Goal: Task Accomplishment & Management: Complete application form

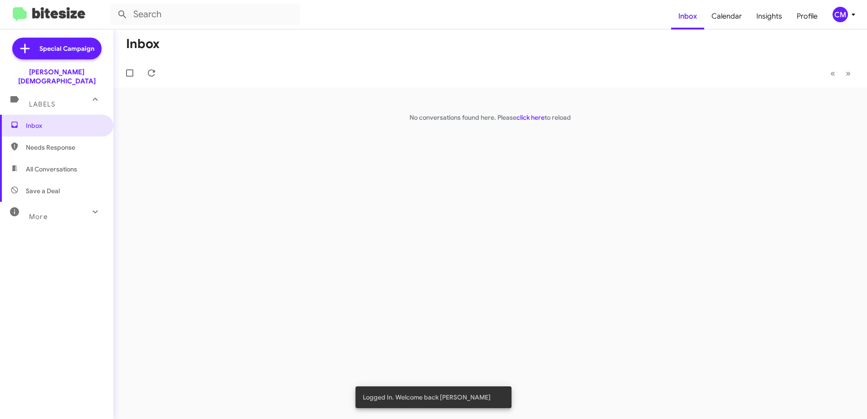
click at [851, 17] on icon at bounding box center [853, 14] width 11 height 11
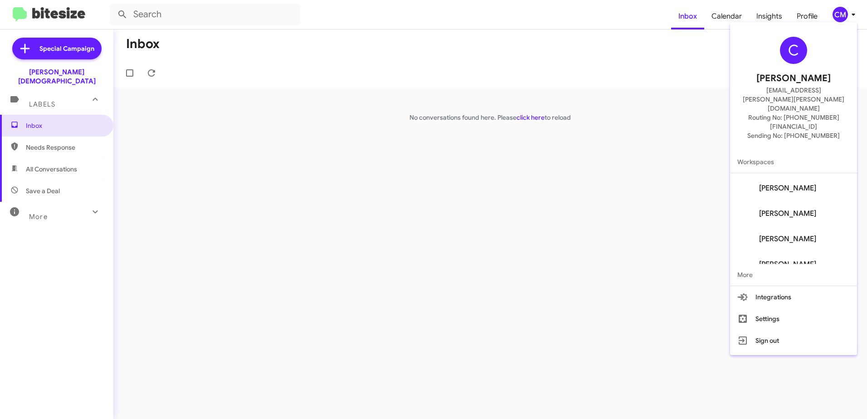
scroll to position [36, 0]
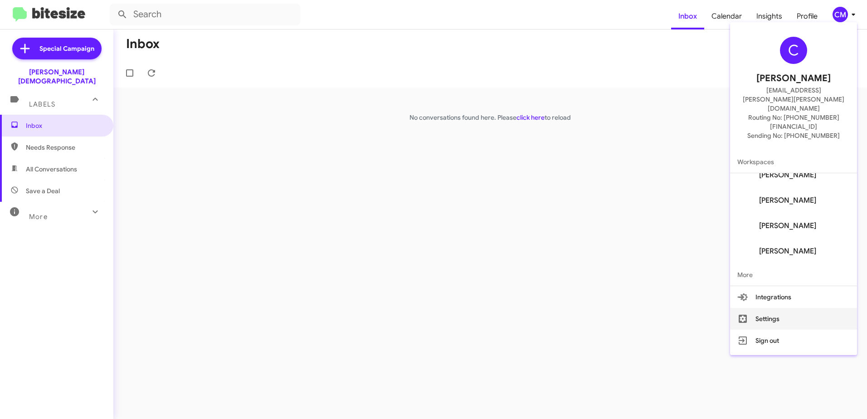
click at [773, 308] on button "Settings" at bounding box center [793, 319] width 127 height 22
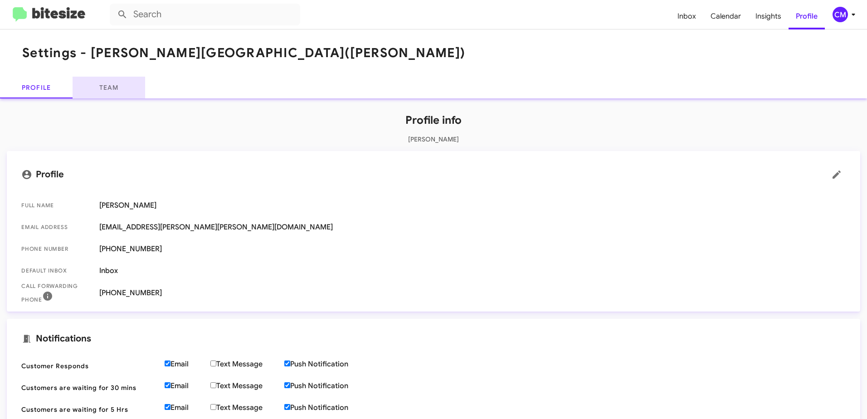
click at [120, 92] on link "Team" at bounding box center [109, 88] width 73 height 22
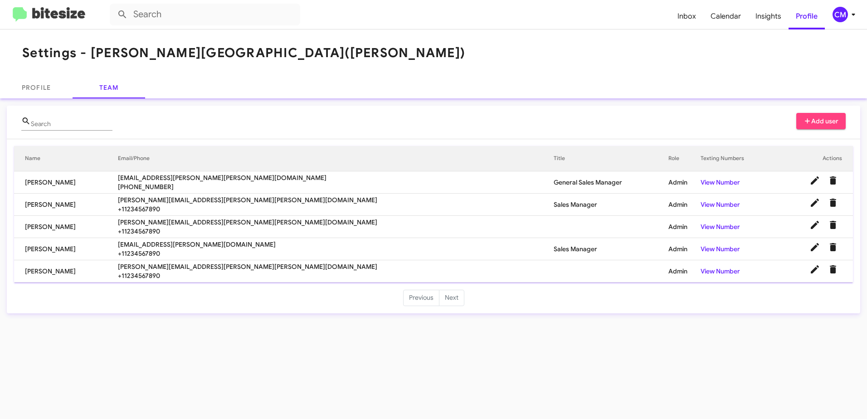
click at [824, 117] on span "Add user" at bounding box center [820, 121] width 35 height 16
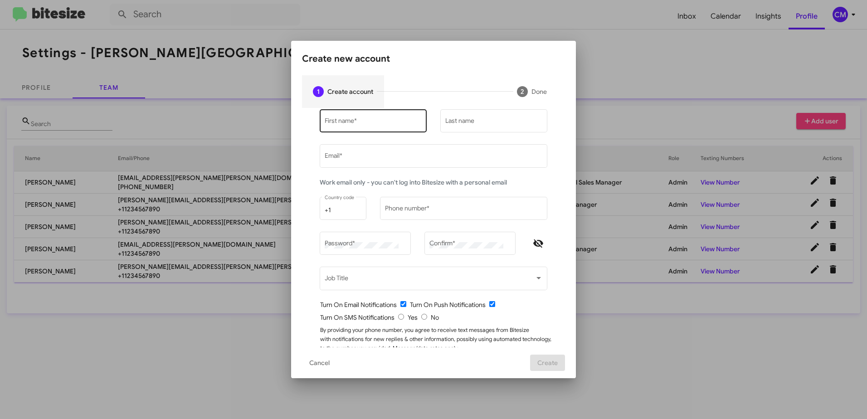
click at [384, 121] on input "First name *" at bounding box center [373, 122] width 97 height 7
type input "Rami"
type input "[DATE]"
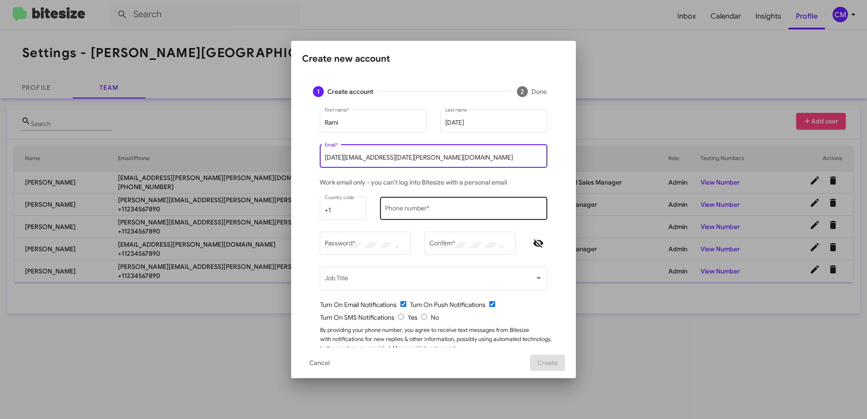
type input "[DATE][EMAIL_ADDRESS][DATE][PERSON_NAME][DOMAIN_NAME]"
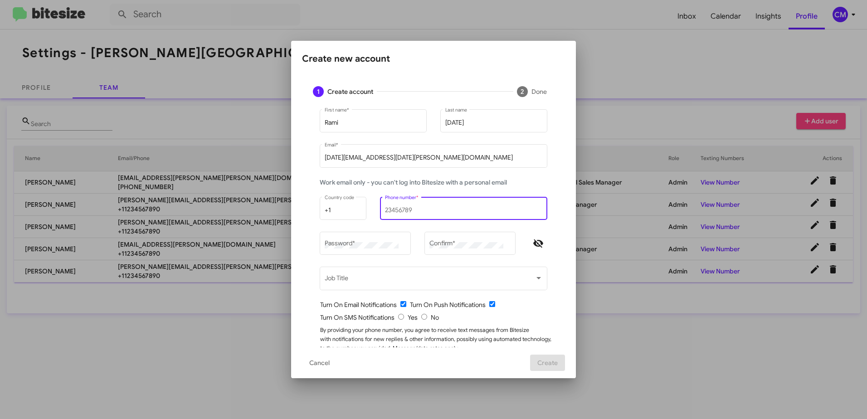
click at [388, 209] on input "Phone number *" at bounding box center [464, 210] width 158 height 7
type input "6"
type input "8136904220"
click at [367, 251] on div "Password *" at bounding box center [366, 242] width 82 height 25
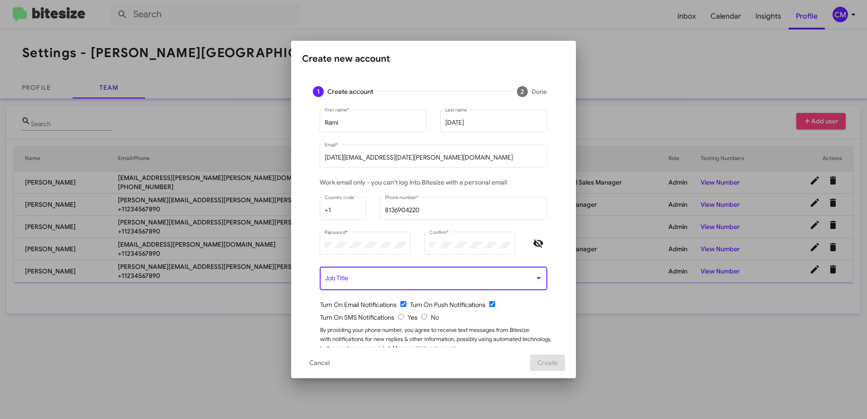
click at [377, 279] on span at bounding box center [430, 280] width 210 height 7
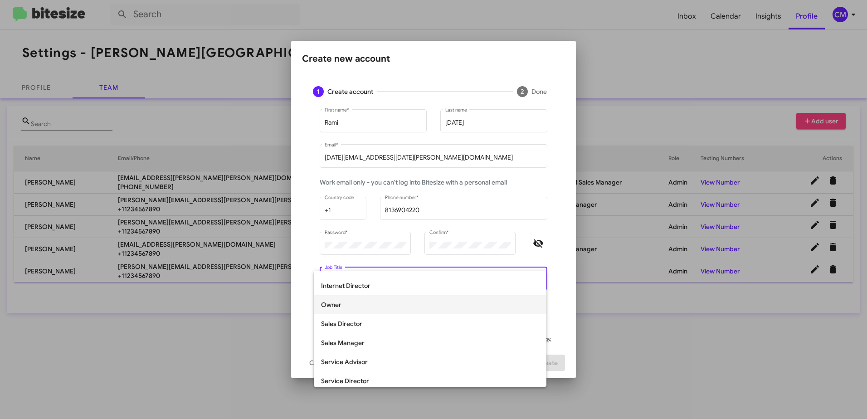
scroll to position [181, 0]
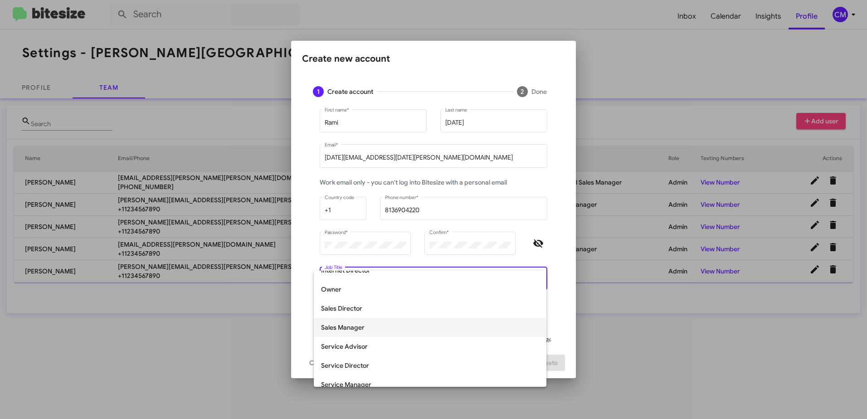
click at [389, 328] on span "Sales Manager" at bounding box center [430, 327] width 218 height 19
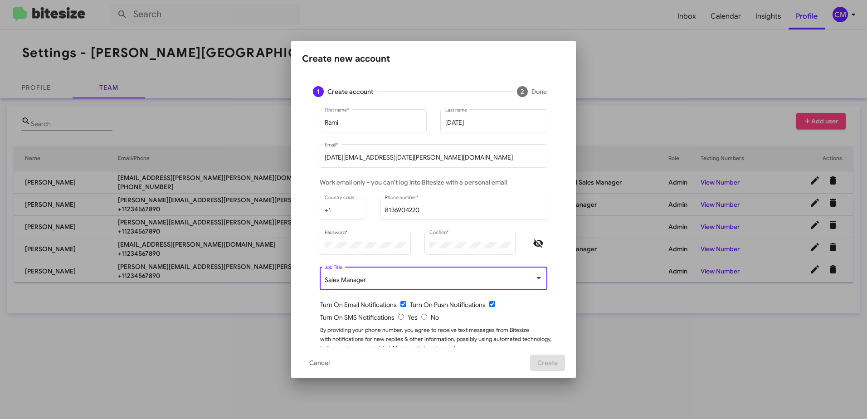
scroll to position [25, 0]
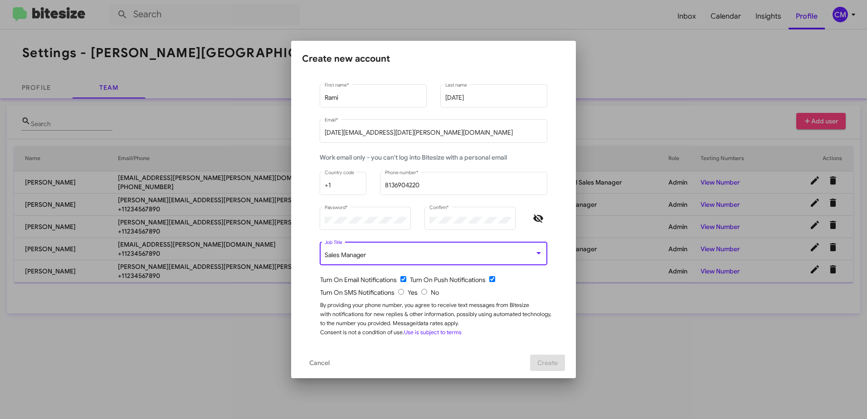
click at [398, 292] on input "radio" at bounding box center [401, 292] width 6 height 6
radio input "true"
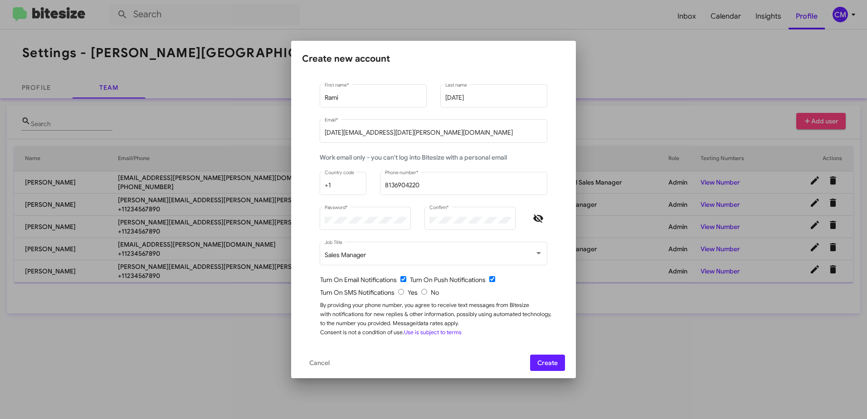
click at [557, 361] on span "Create" at bounding box center [547, 363] width 20 height 16
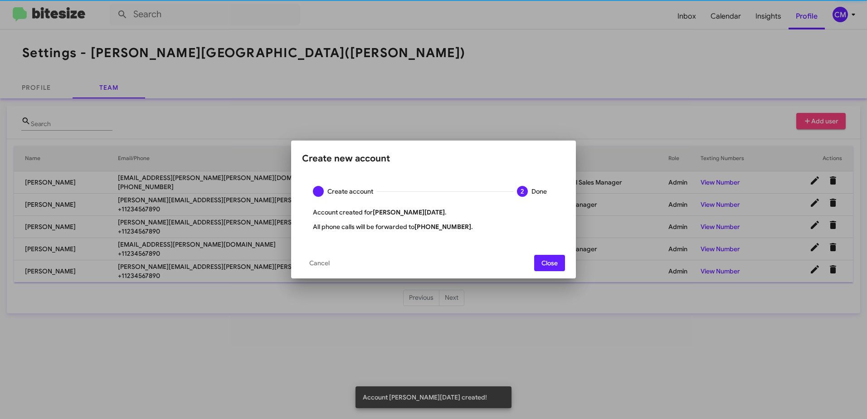
scroll to position [0, 0]
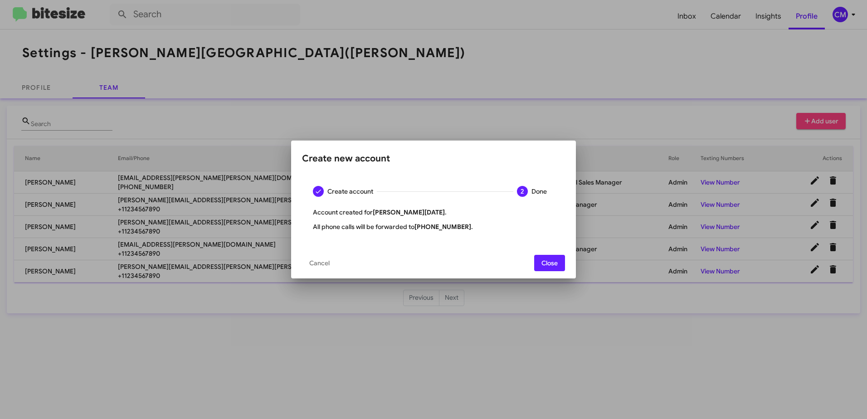
click at [543, 259] on span "Close" at bounding box center [549, 263] width 16 height 16
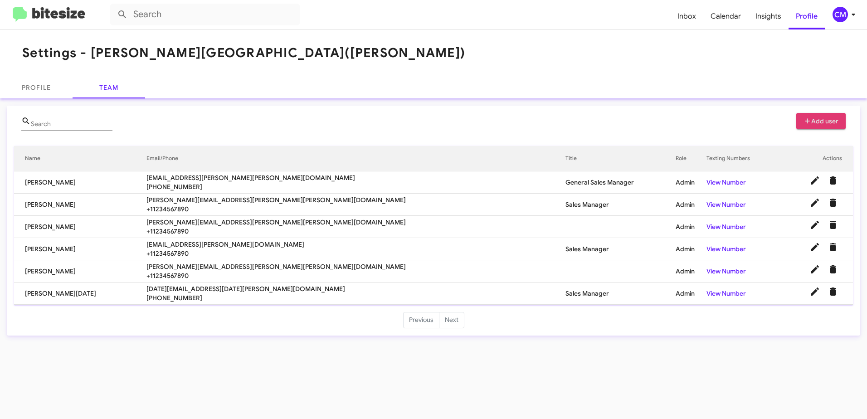
click at [815, 121] on span "Add user" at bounding box center [820, 121] width 35 height 16
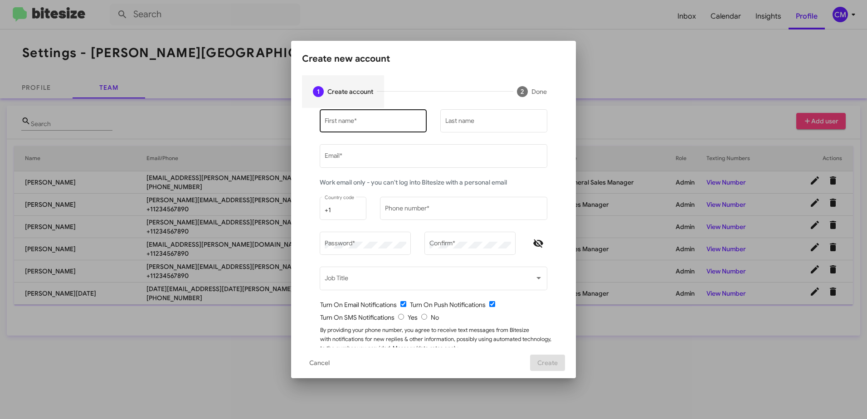
click at [378, 117] on div "First name *" at bounding box center [373, 120] width 97 height 25
click at [379, 122] on input "First name *" at bounding box center [373, 122] width 97 height 7
type input "Sifiso"
type input "Nhlapo"
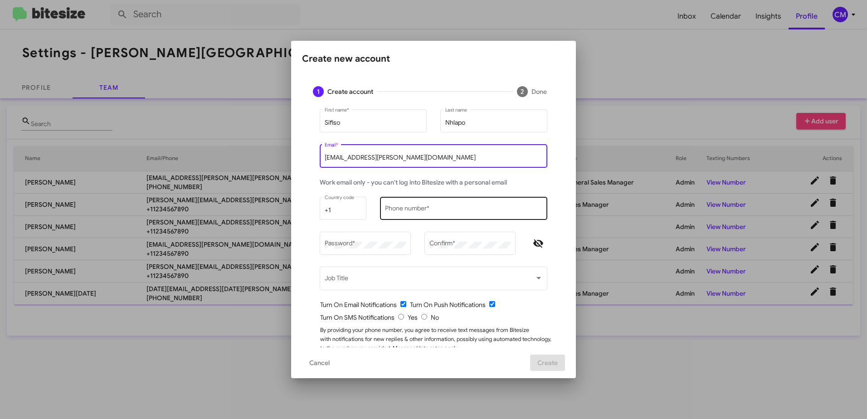
type input "[EMAIL_ADDRESS][PERSON_NAME][DOMAIN_NAME]"
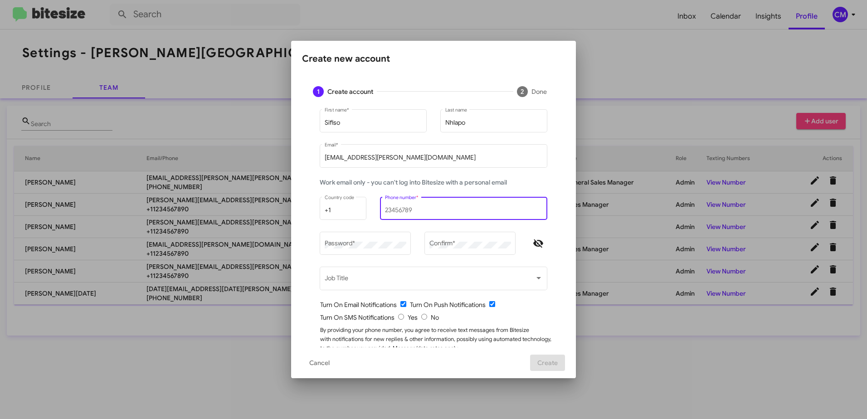
click at [390, 209] on input "Phone number *" at bounding box center [464, 210] width 158 height 7
type input "9542254583"
click at [418, 242] on mat-form-field "Confirm *" at bounding box center [470, 247] width 105 height 35
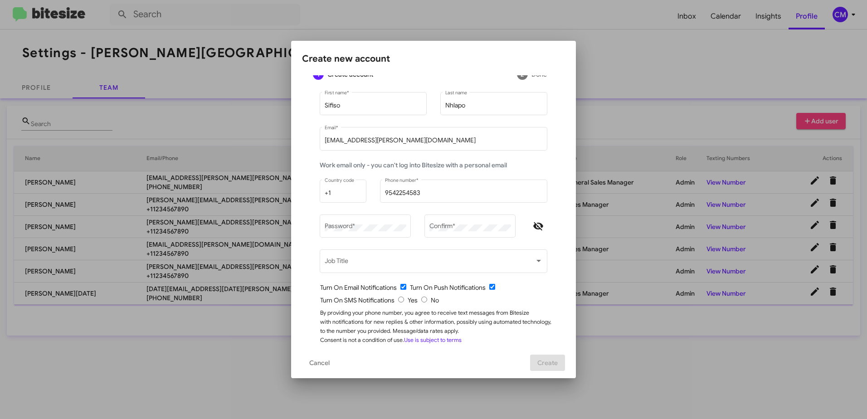
scroll to position [25, 0]
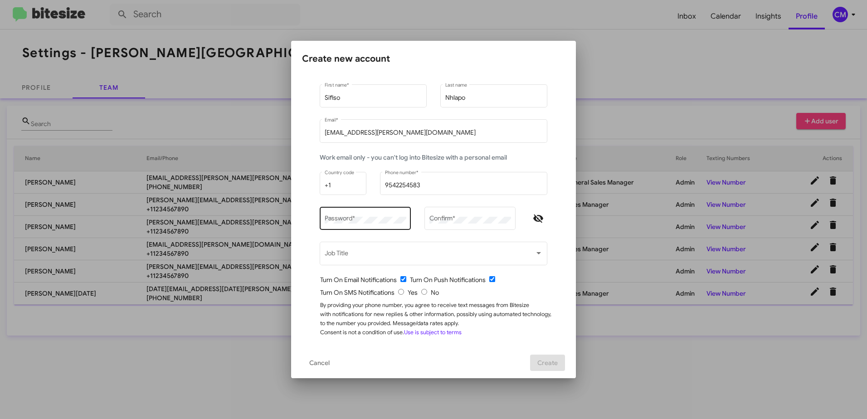
click at [384, 216] on div "Password *" at bounding box center [366, 217] width 82 height 25
click at [412, 232] on mat-form-field "Password *" at bounding box center [365, 222] width 105 height 35
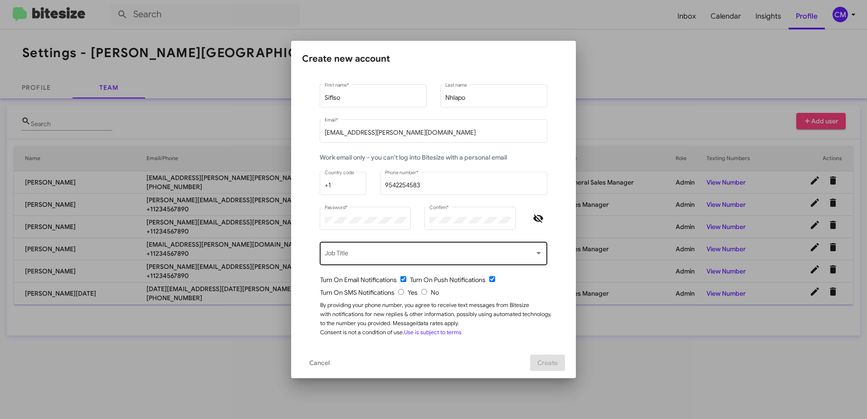
click at [407, 253] on span at bounding box center [430, 255] width 210 height 7
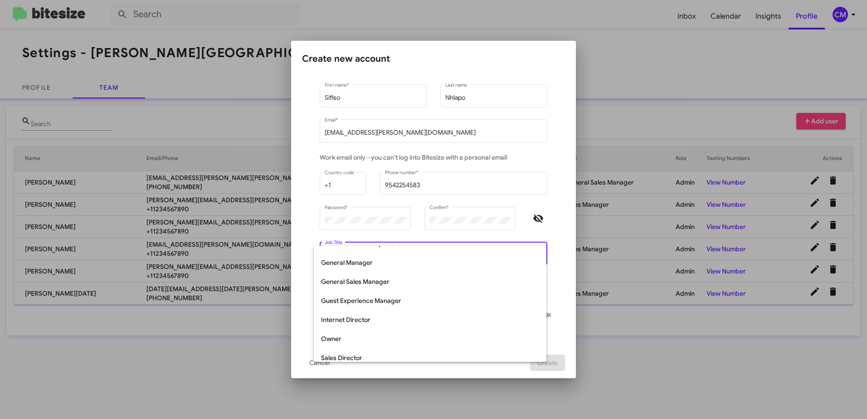
scroll to position [189, 0]
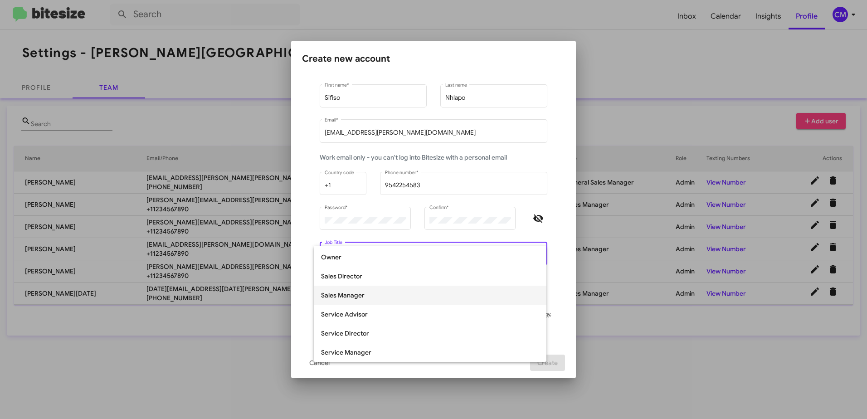
click at [386, 298] on span "Sales Manager" at bounding box center [430, 295] width 218 height 19
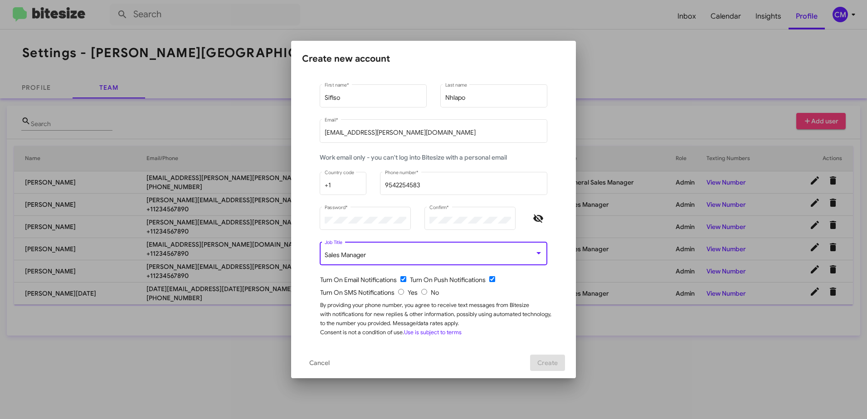
click at [398, 291] on input "radio" at bounding box center [401, 292] width 6 height 6
radio input "true"
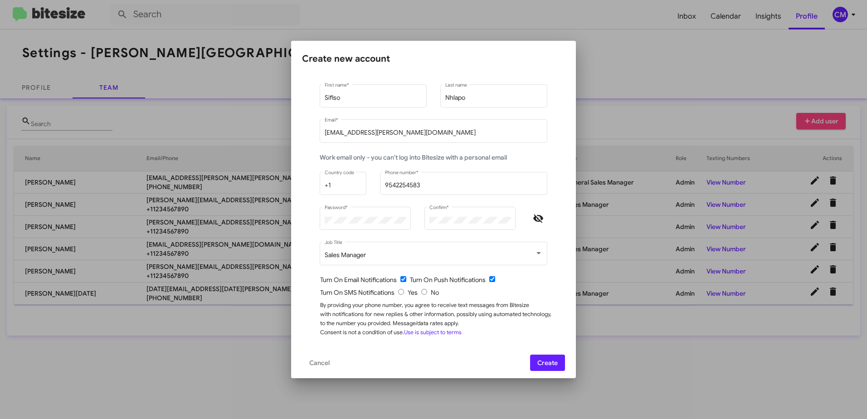
click at [550, 363] on span "Create" at bounding box center [547, 363] width 20 height 16
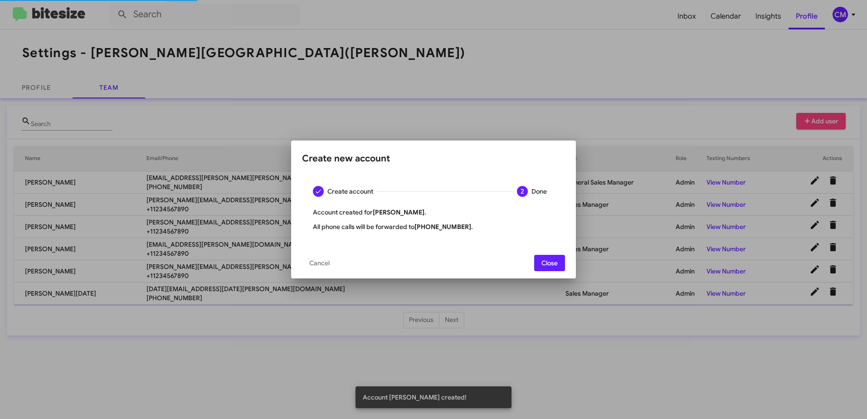
scroll to position [0, 0]
click at [546, 262] on span "Close" at bounding box center [549, 263] width 16 height 16
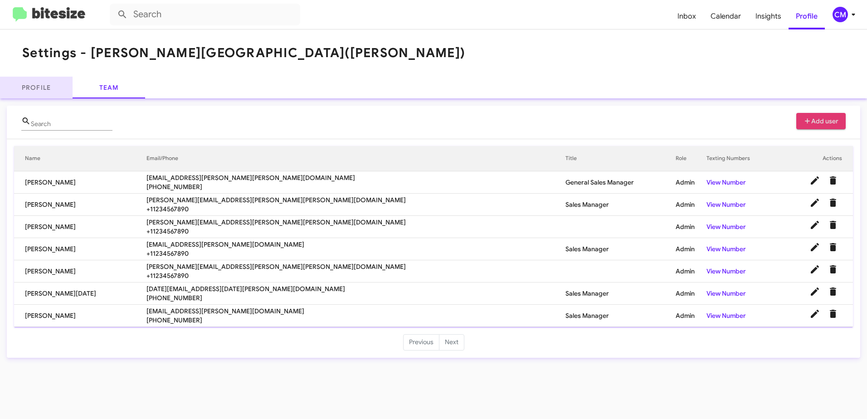
click at [39, 82] on link "Profile" at bounding box center [36, 88] width 73 height 22
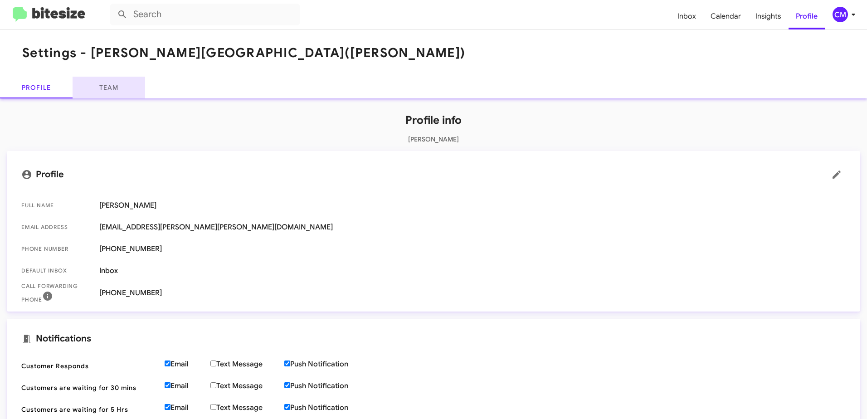
click at [110, 81] on link "Team" at bounding box center [109, 88] width 73 height 22
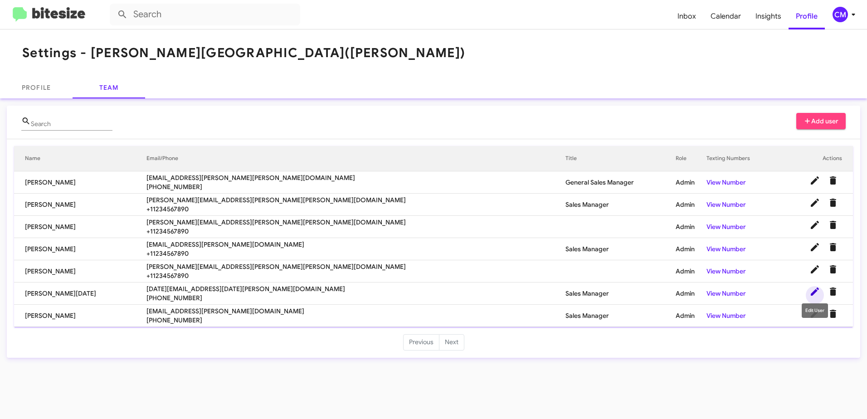
click at [817, 292] on icon at bounding box center [814, 291] width 11 height 11
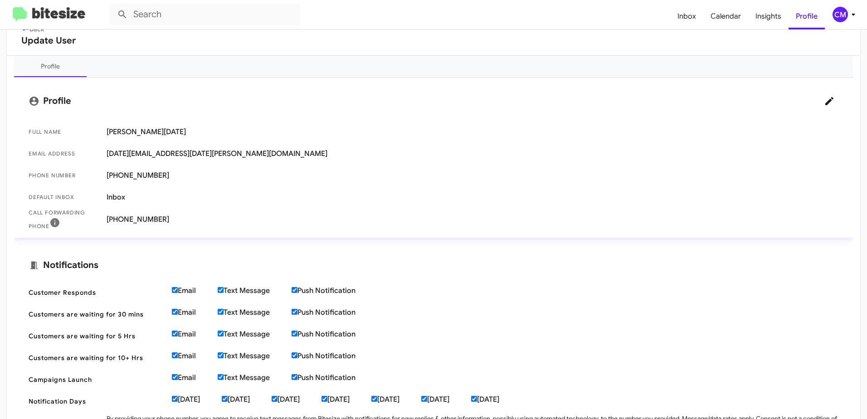
scroll to position [149, 0]
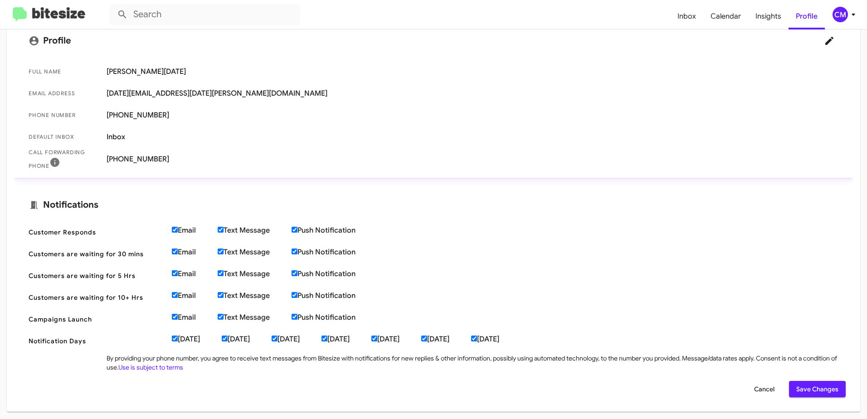
click at [804, 386] on span "Save Changes" at bounding box center [817, 389] width 42 height 16
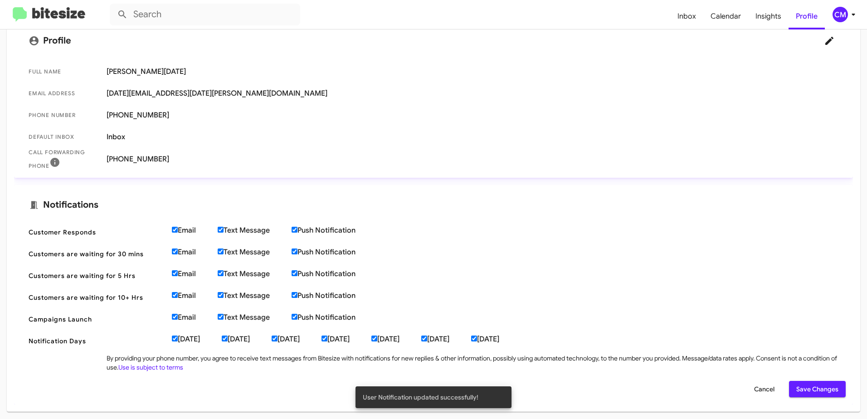
scroll to position [0, 0]
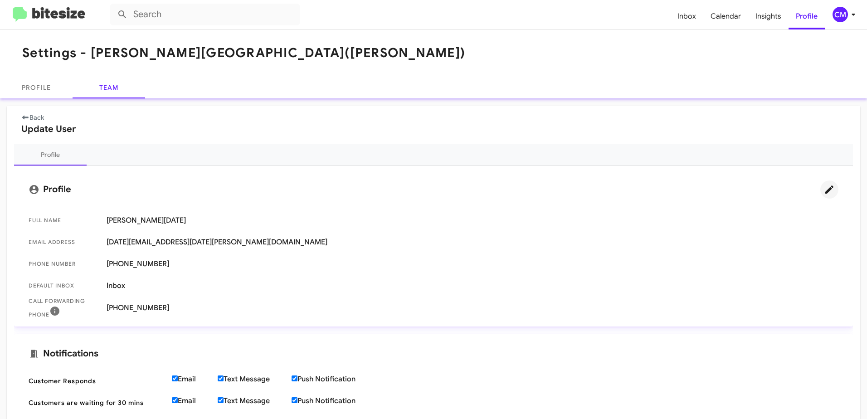
click at [825, 190] on icon at bounding box center [829, 189] width 8 height 8
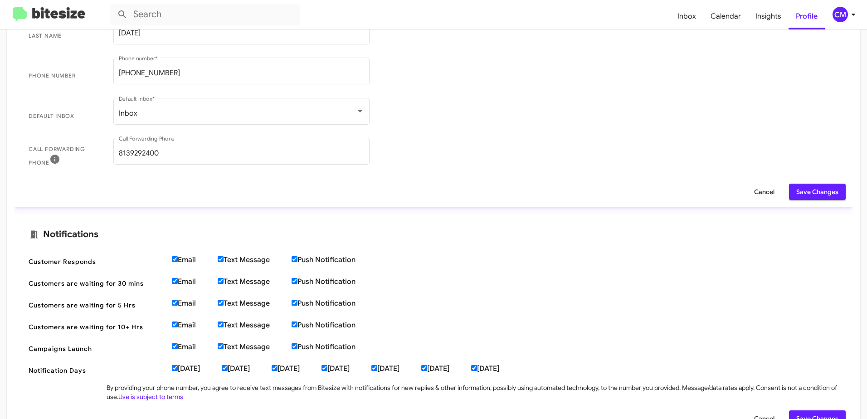
scroll to position [218, 0]
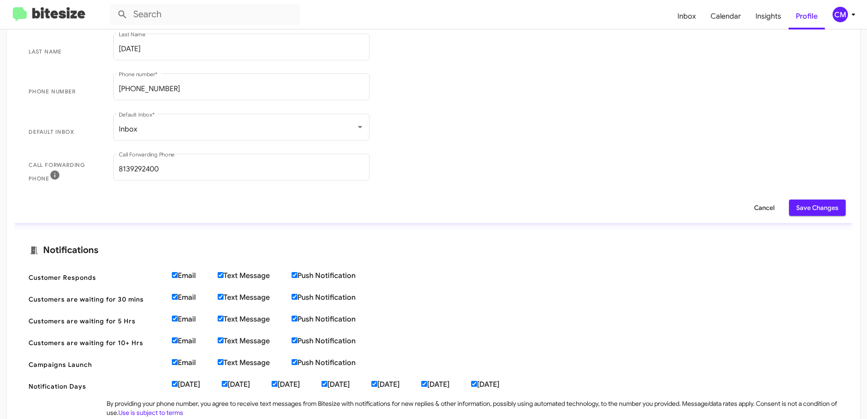
click at [804, 209] on span "Save Changes" at bounding box center [817, 207] width 42 height 16
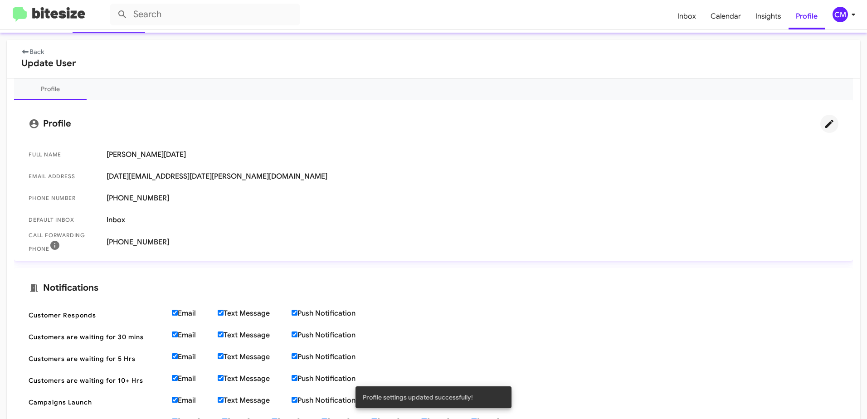
scroll to position [0, 0]
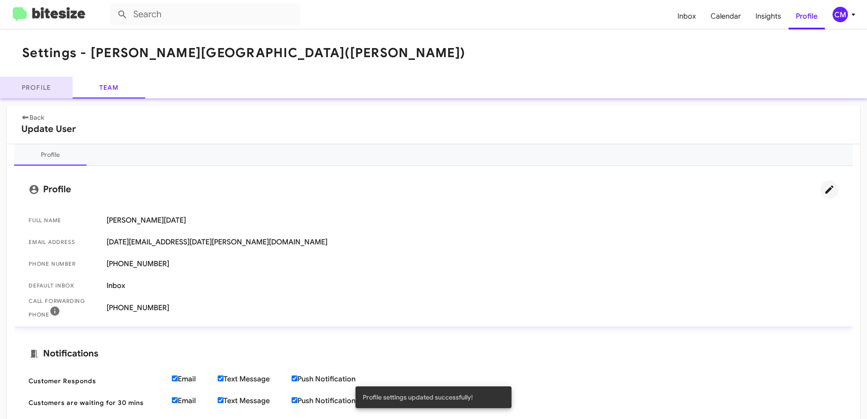
click at [41, 89] on link "Profile" at bounding box center [36, 88] width 73 height 22
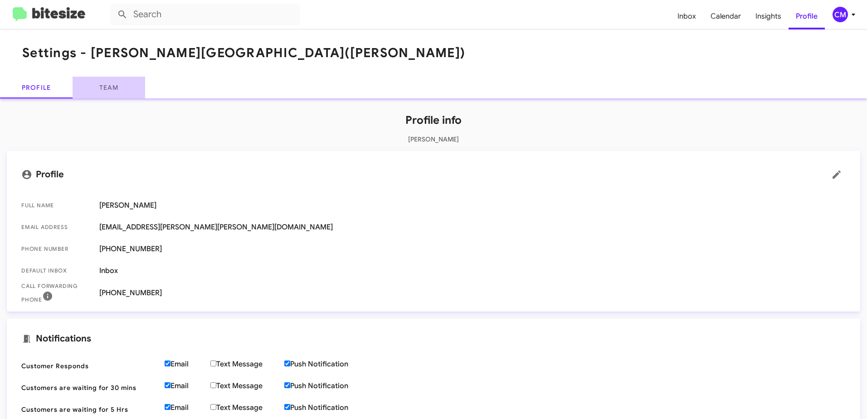
click at [110, 89] on link "Team" at bounding box center [109, 88] width 73 height 22
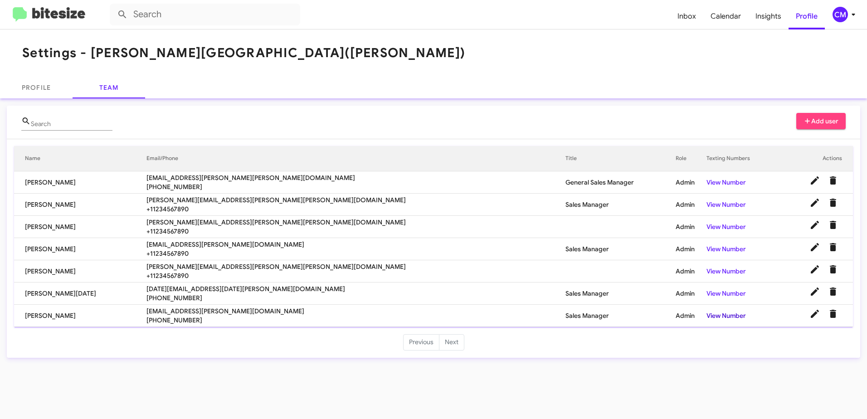
click at [706, 317] on link "View Number" at bounding box center [725, 315] width 39 height 8
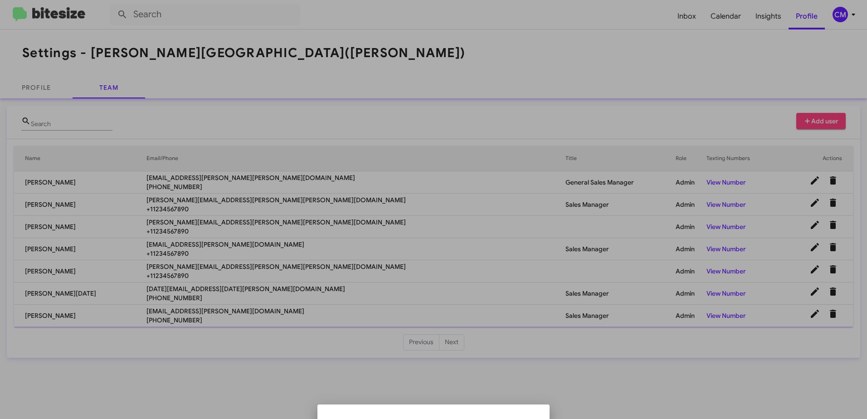
click at [528, 370] on div at bounding box center [433, 209] width 867 height 419
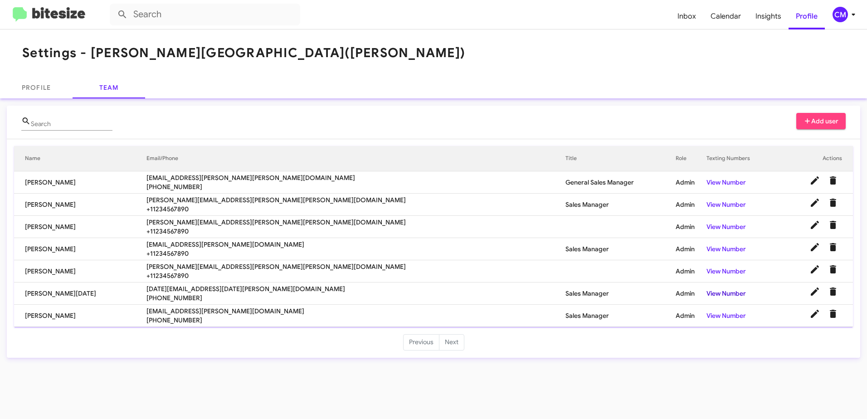
click at [706, 295] on link "View Number" at bounding box center [725, 293] width 39 height 8
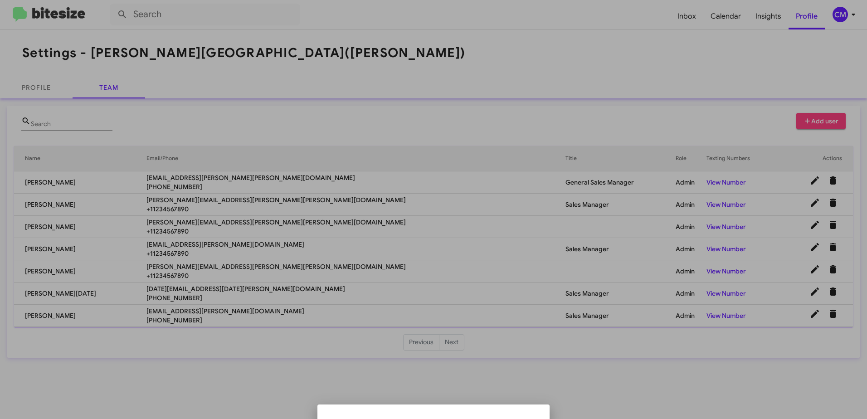
click at [645, 389] on div at bounding box center [433, 209] width 867 height 419
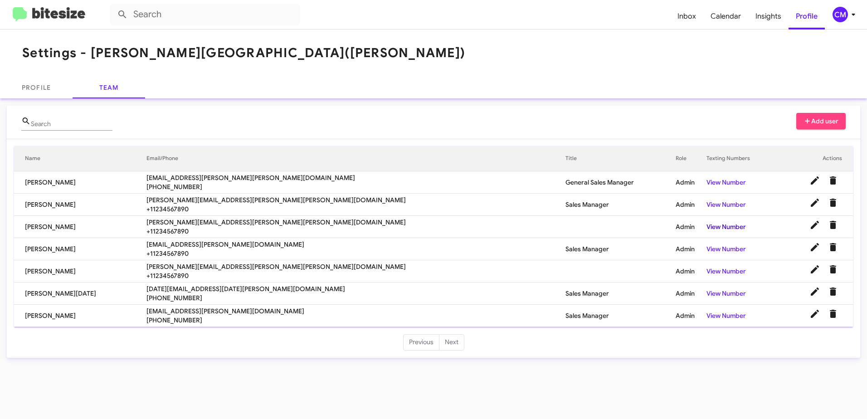
click at [706, 228] on link "View Number" at bounding box center [725, 227] width 39 height 8
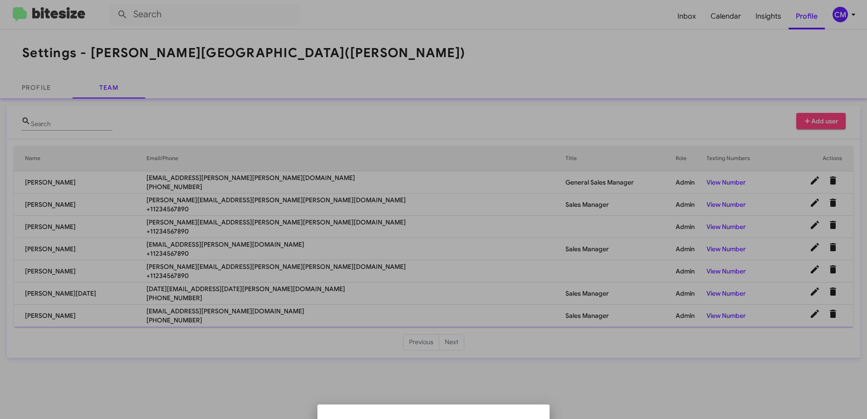
click at [509, 378] on div at bounding box center [433, 209] width 867 height 419
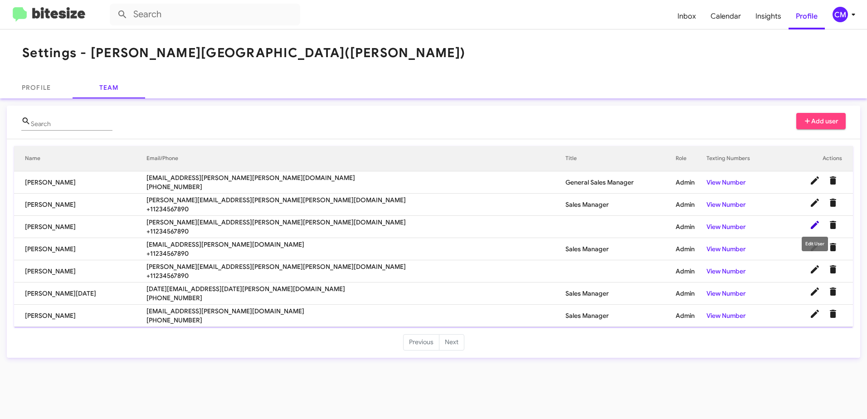
click at [817, 222] on icon at bounding box center [814, 224] width 11 height 11
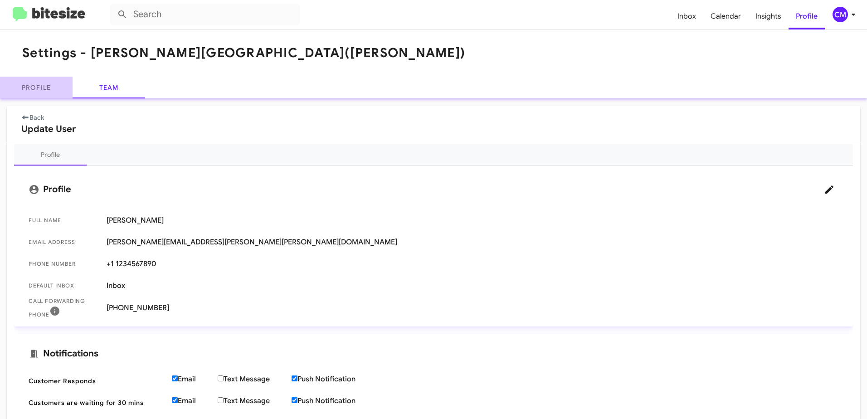
click at [50, 83] on link "Profile" at bounding box center [36, 88] width 73 height 22
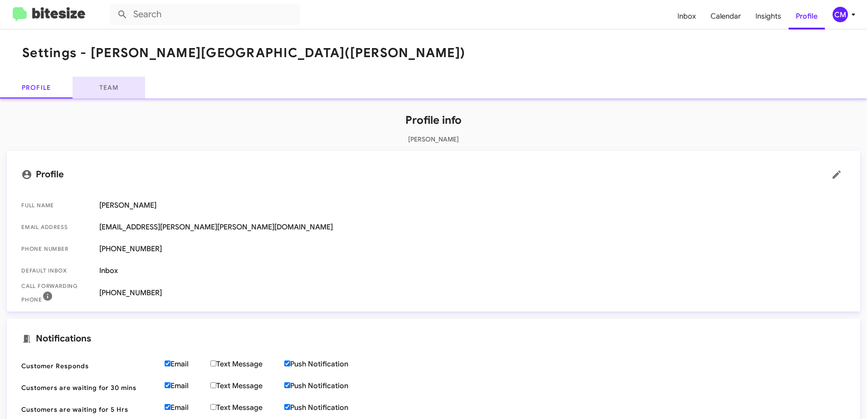
click at [98, 88] on link "Team" at bounding box center [109, 88] width 73 height 22
